Goal: Task Accomplishment & Management: Manage account settings

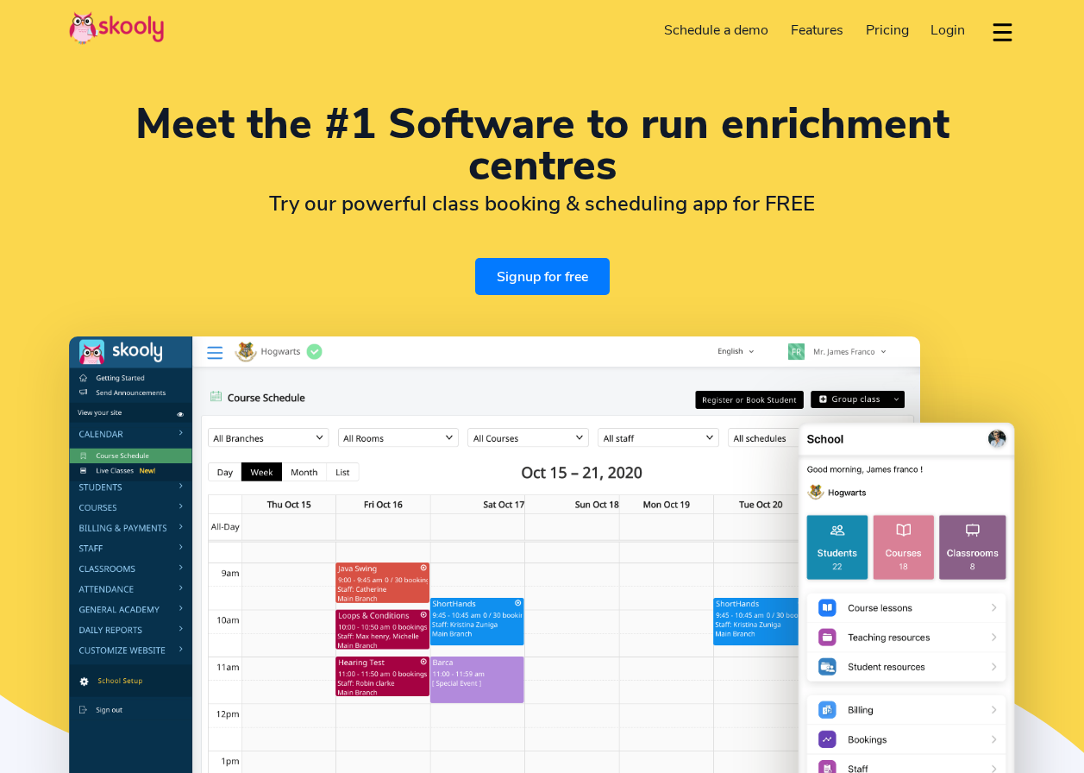
select select "en"
select select "60"
select select "Malaysia"
select select "Asia/Kuala_Lumpur"
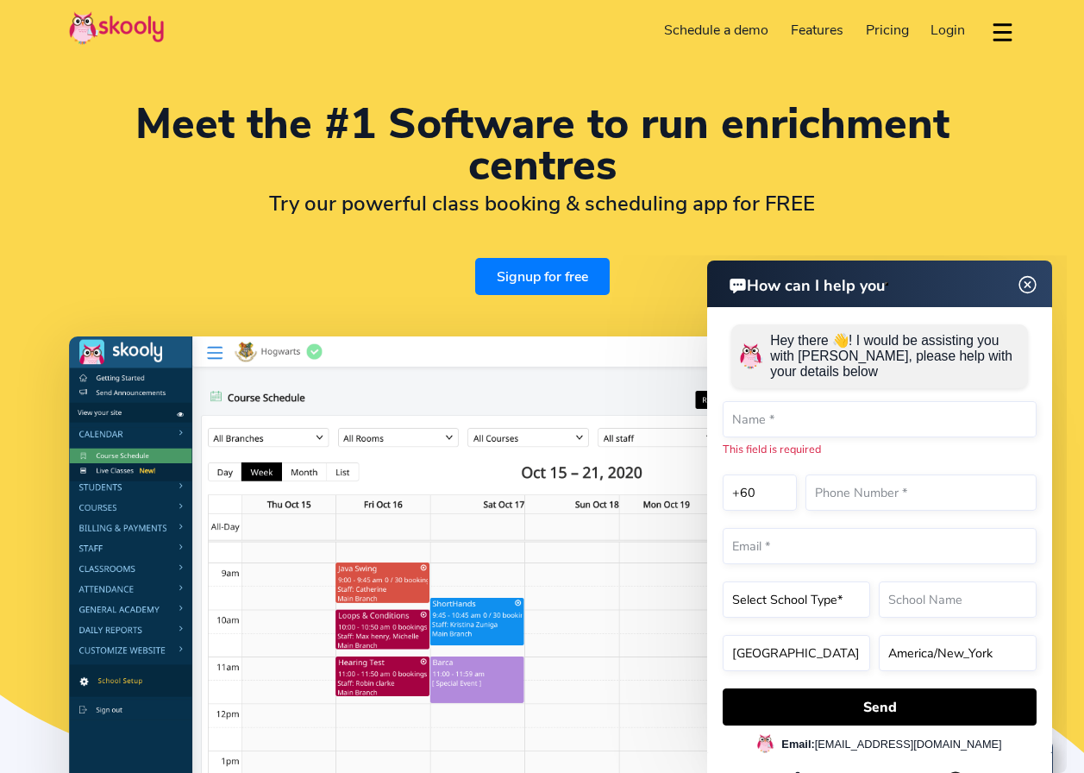
click at [1035, 289] on img at bounding box center [1028, 285] width 33 height 22
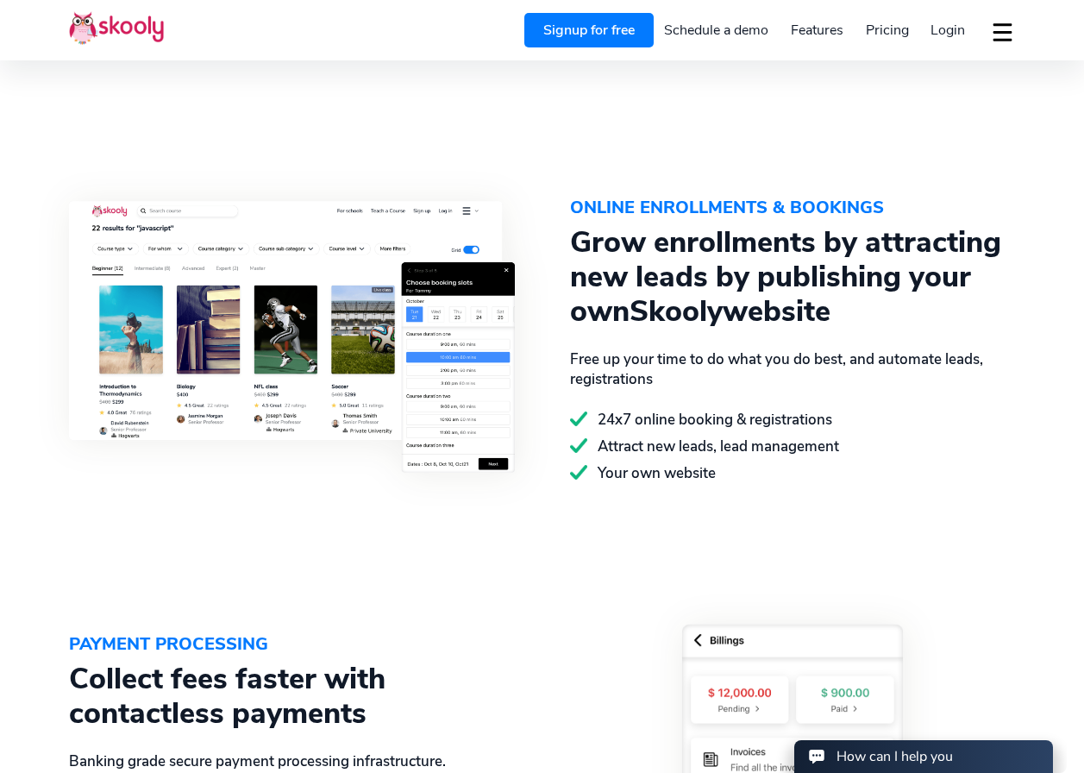
scroll to position [966, 0]
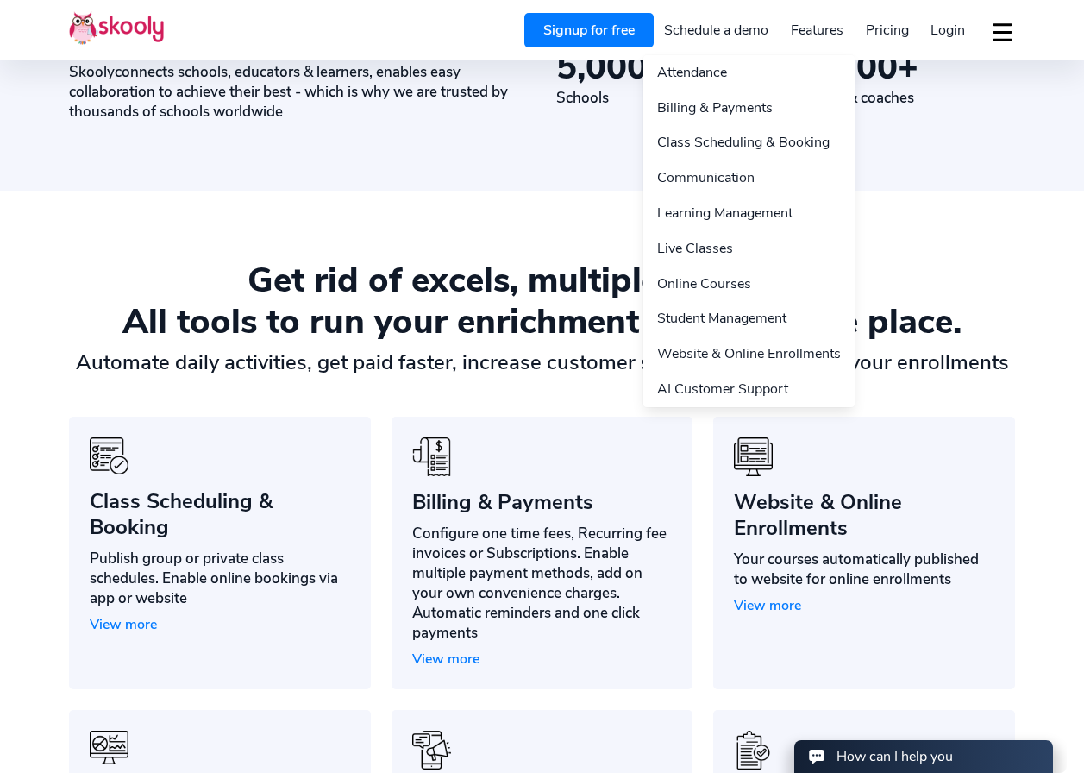
click at [815, 26] on link "Features" at bounding box center [817, 30] width 75 height 28
click at [770, 137] on link "Class Scheduling & Booking" at bounding box center [749, 142] width 211 height 35
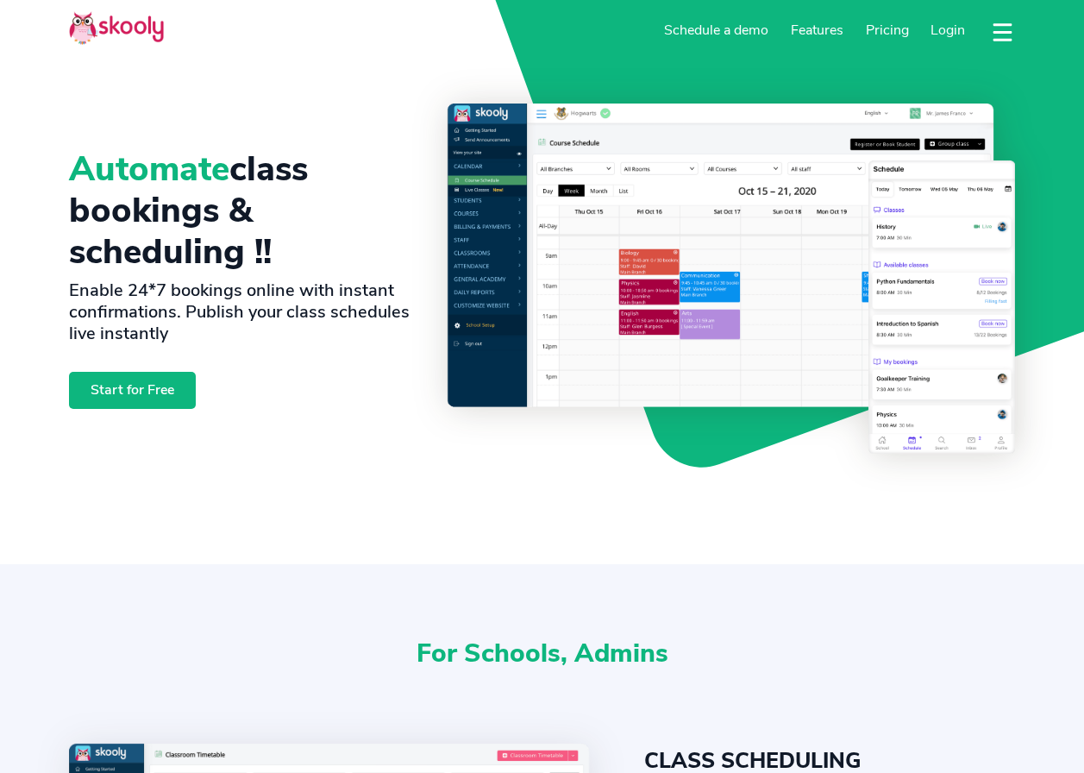
select select "en"
select select "60"
select select "Malaysia"
select select "Asia/Kuala_Lumpur"
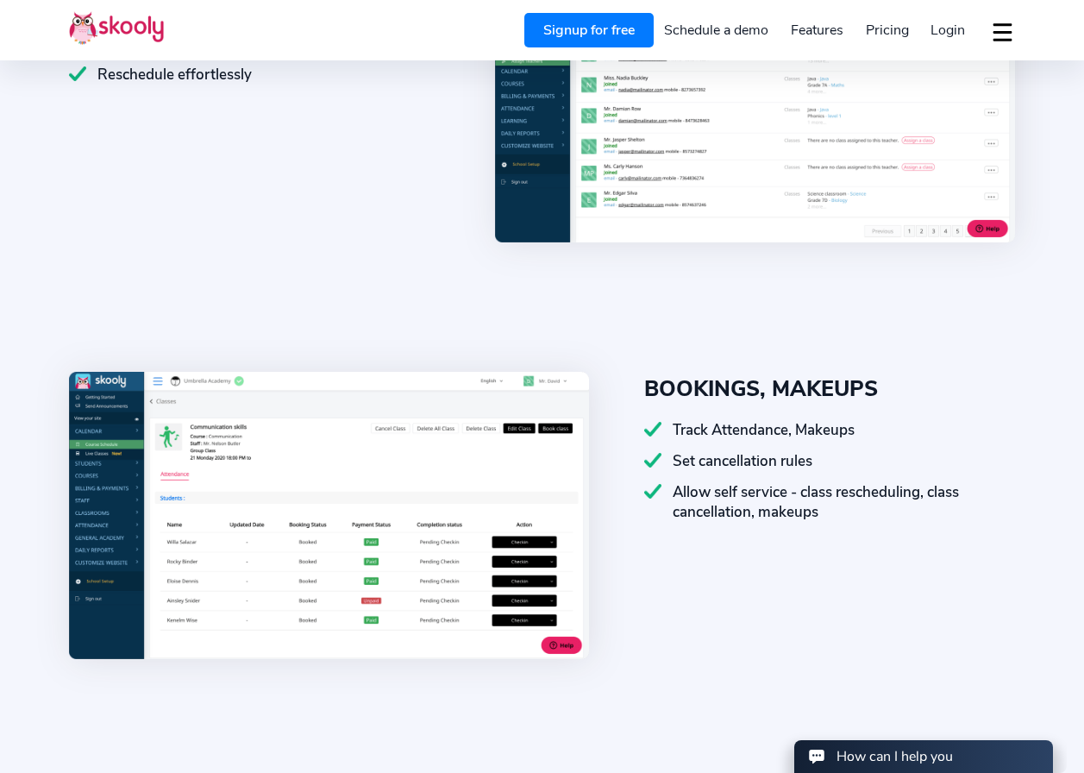
scroll to position [1207, 0]
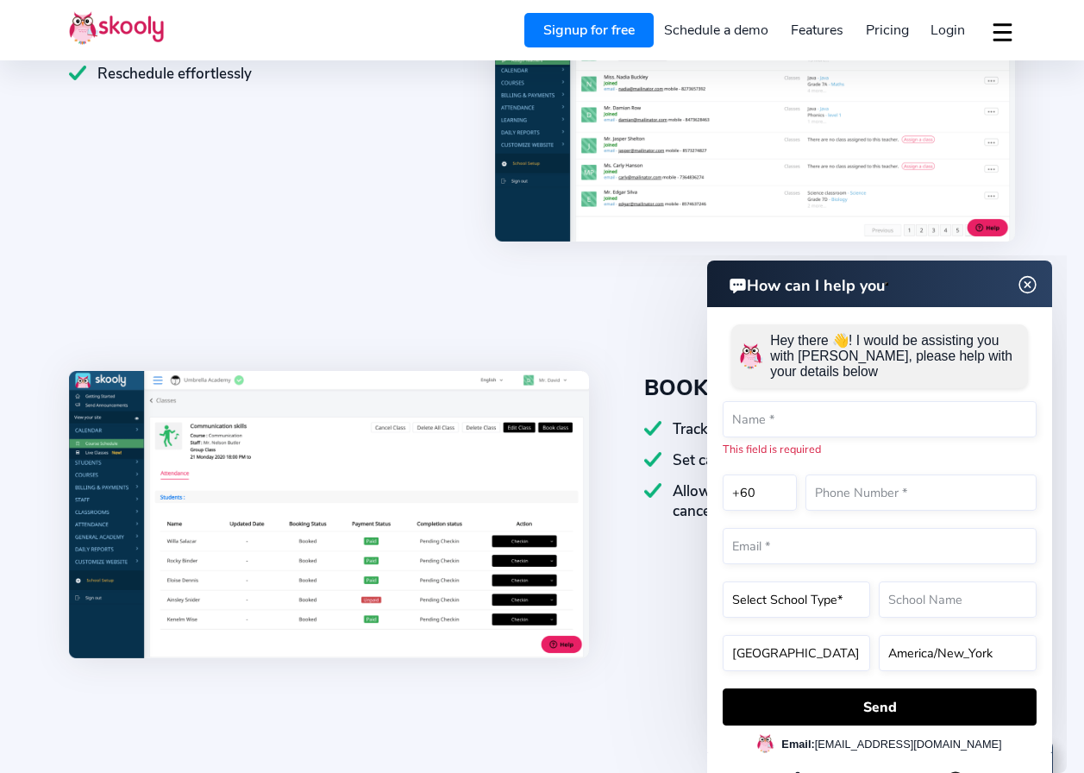
click at [1035, 282] on img at bounding box center [1028, 285] width 33 height 22
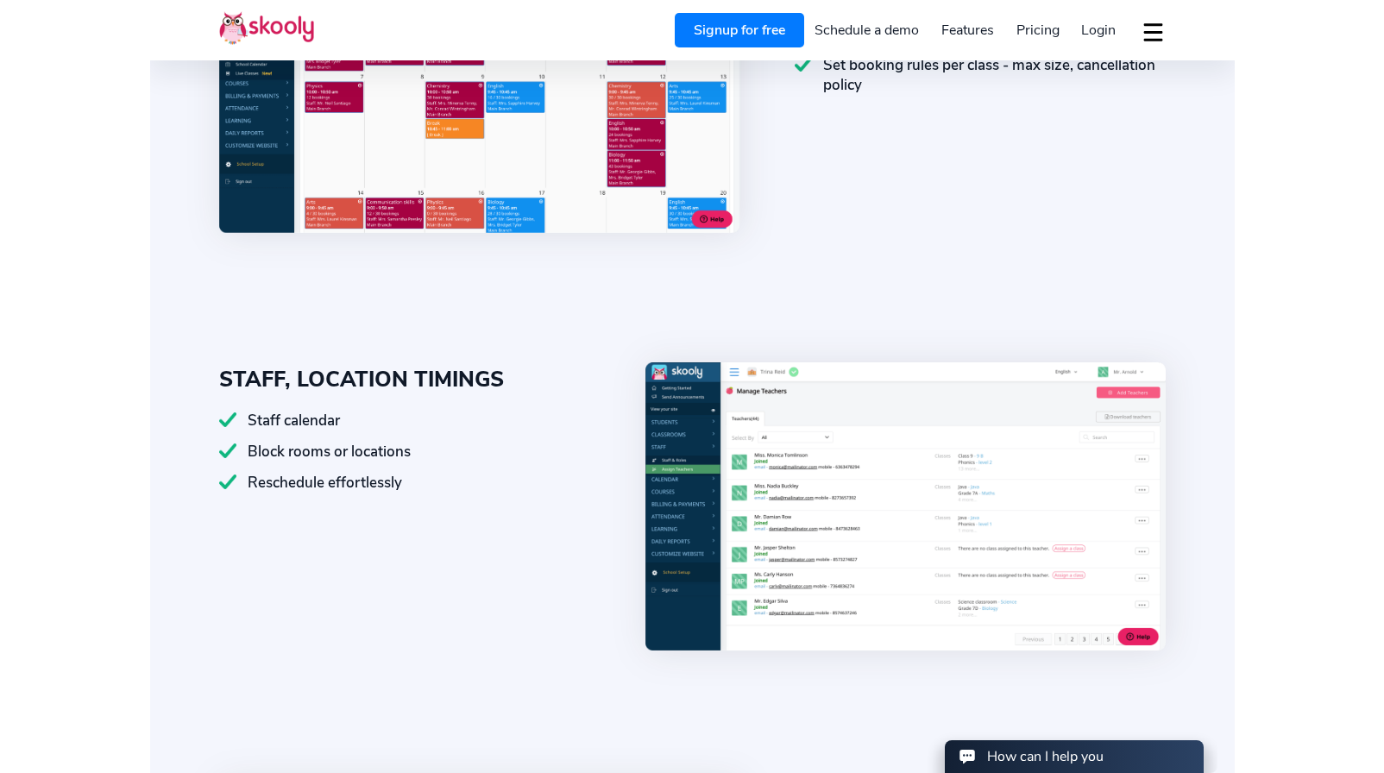
scroll to position [0, 0]
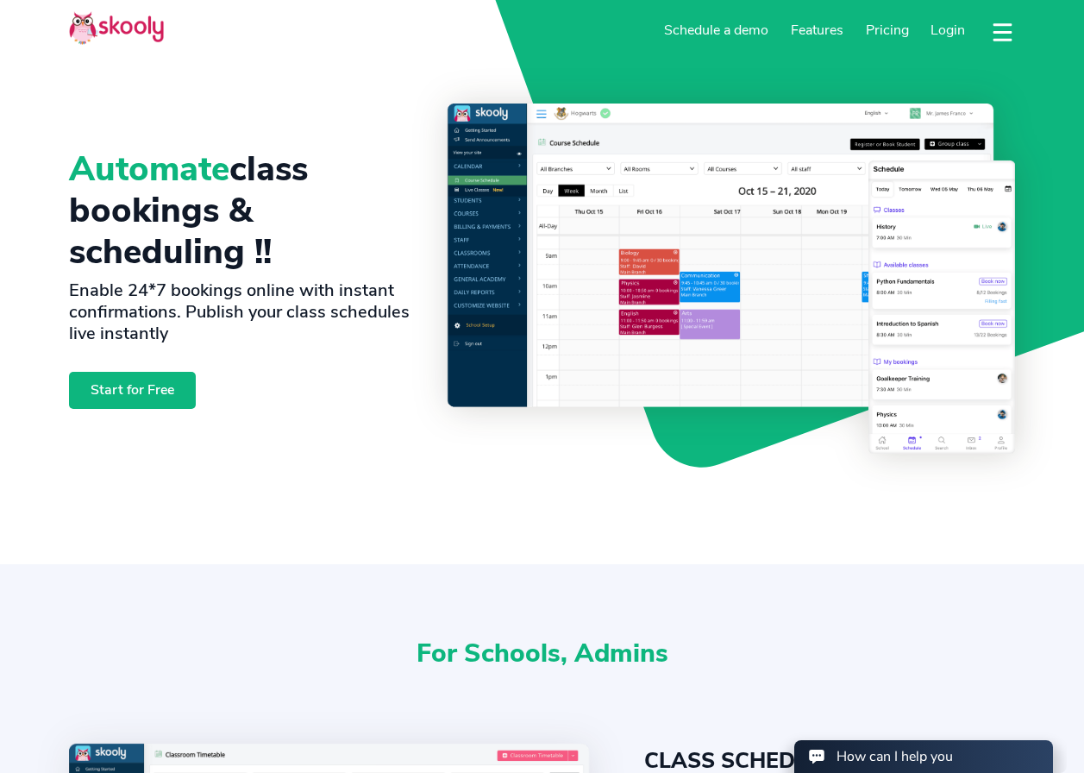
click at [999, 37] on button "dropdown menu" at bounding box center [1002, 32] width 25 height 40
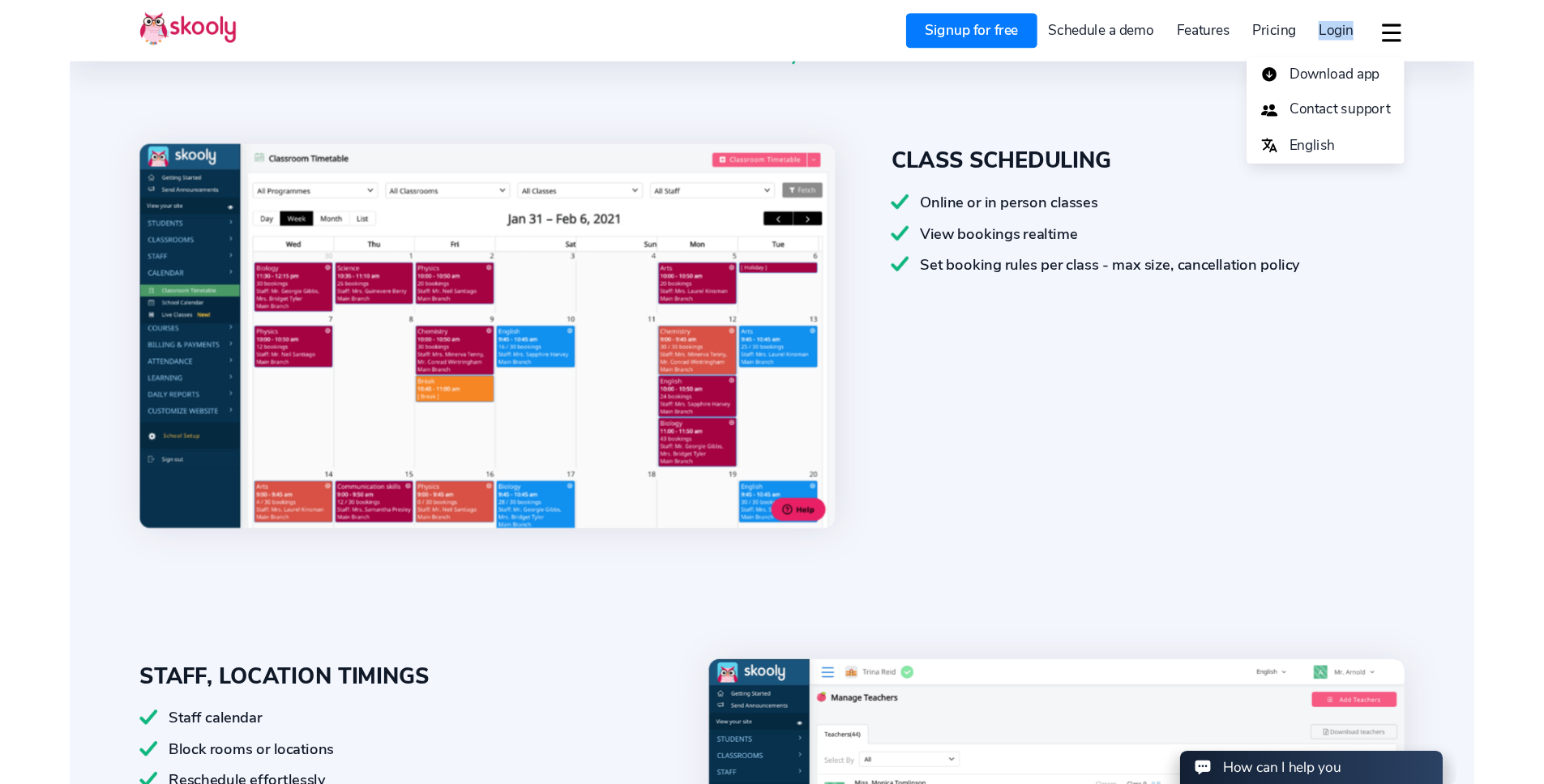
scroll to position [759, 0]
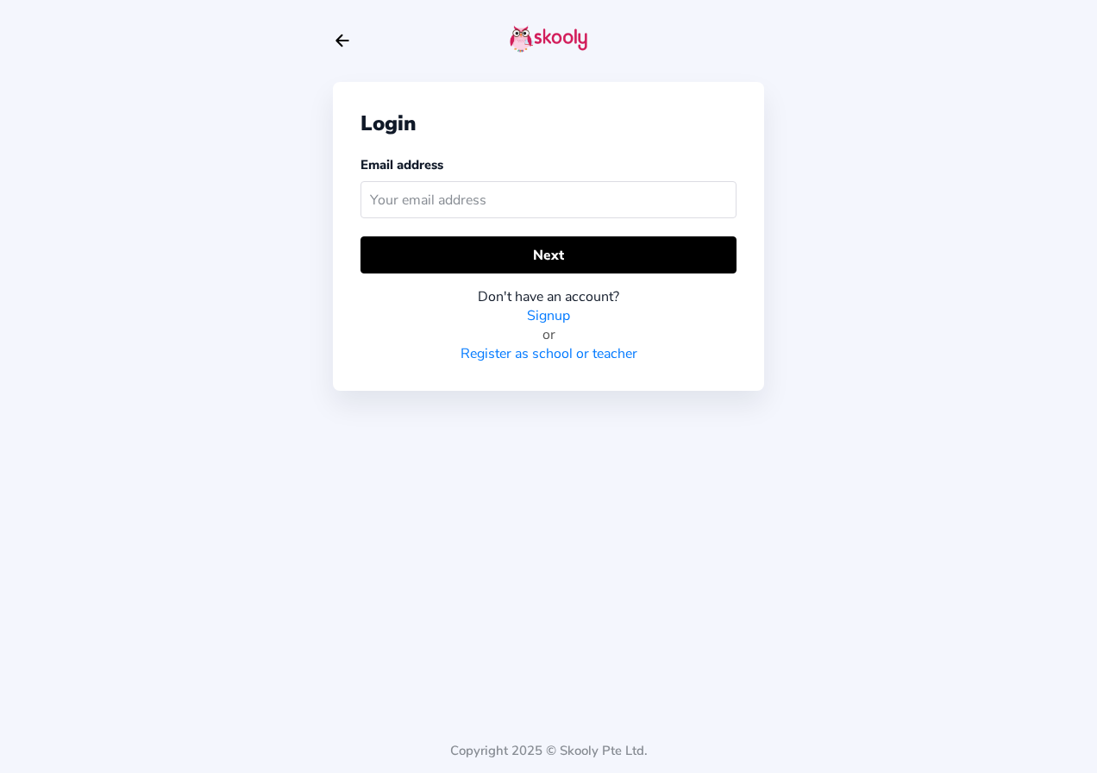
click at [608, 204] on input "text" at bounding box center [549, 199] width 376 height 37
type input "yenlan.koo@gmail.com"
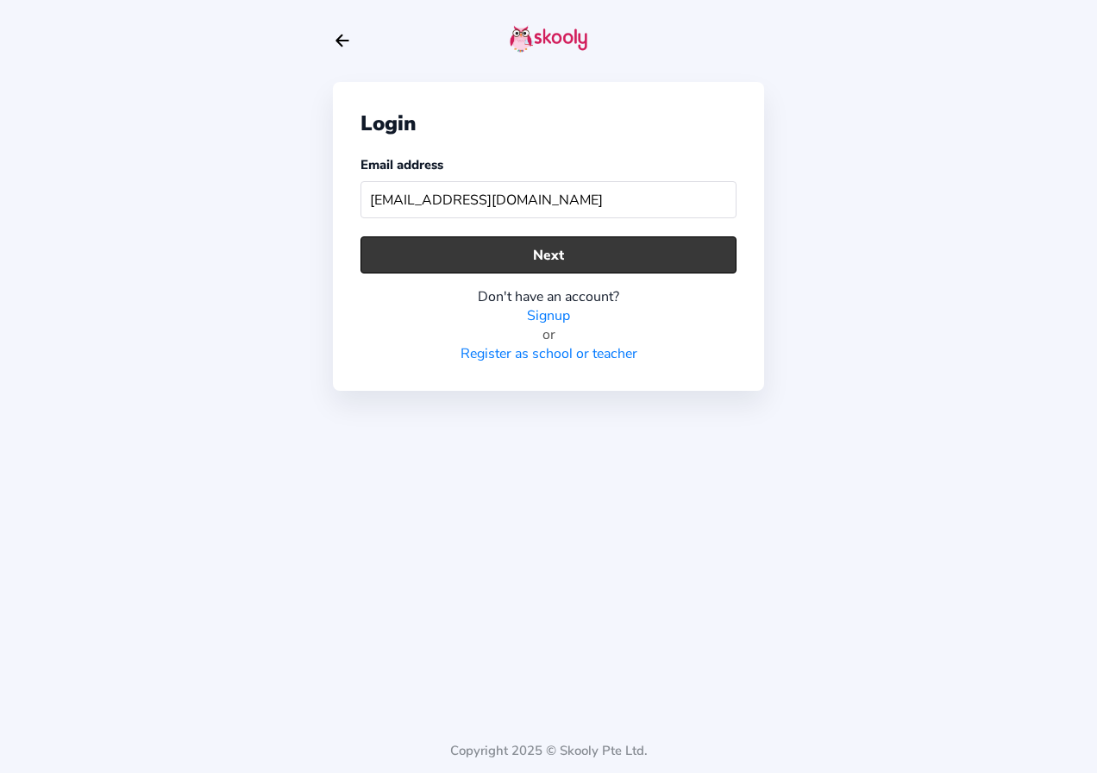
click at [635, 261] on button "Next" at bounding box center [549, 254] width 376 height 37
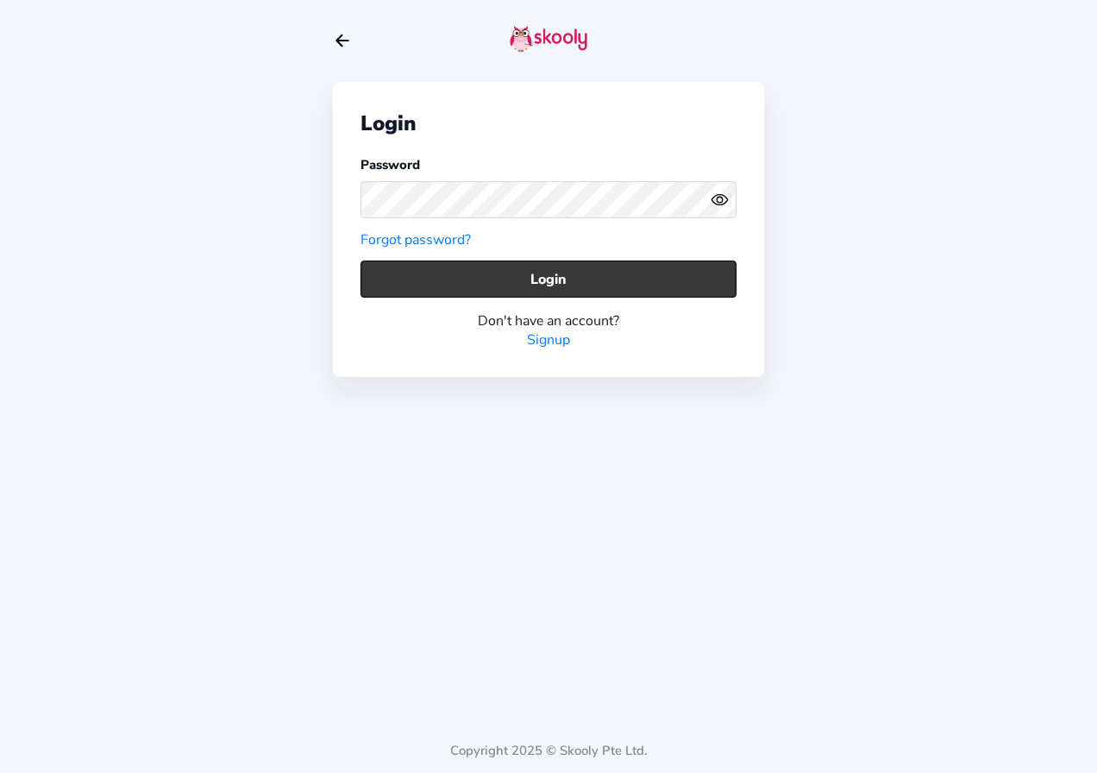
click at [612, 278] on button "Login" at bounding box center [549, 279] width 376 height 37
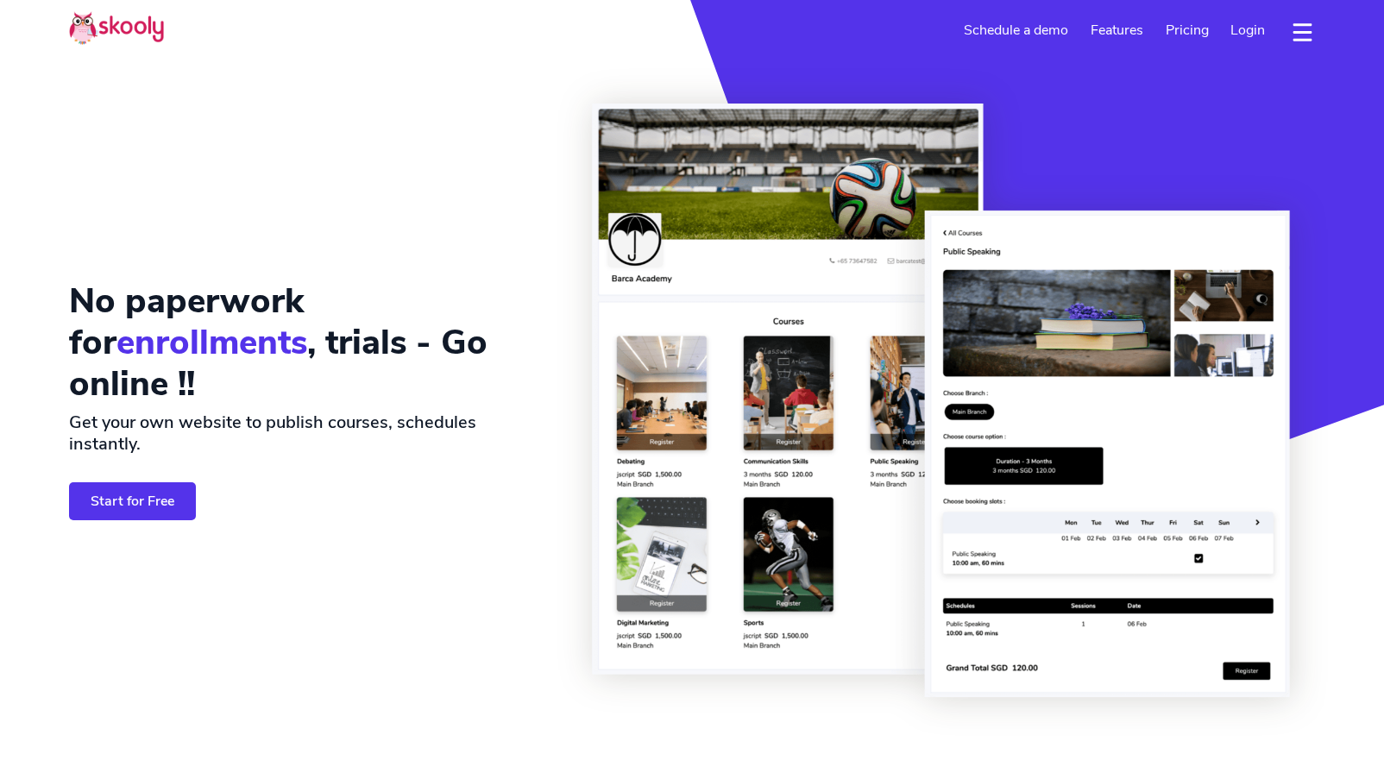
select select "en"
